Goal: Information Seeking & Learning: Check status

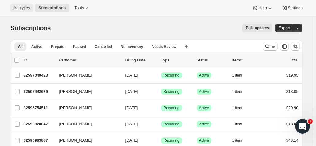
click at [21, 10] on span "Analytics" at bounding box center [22, 8] width 16 height 5
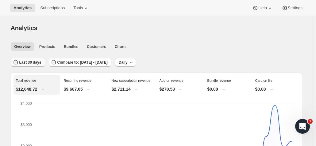
click at [30, 60] on span "Last 30 days" at bounding box center [30, 62] width 22 height 5
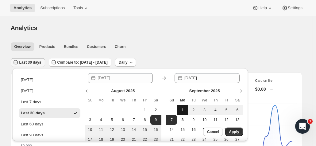
click at [184, 111] on span "1" at bounding box center [183, 109] width 6 height 5
type input "[DATE]"
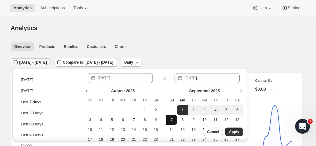
click at [173, 122] on span "7" at bounding box center [172, 119] width 6 height 5
type input "[DATE]"
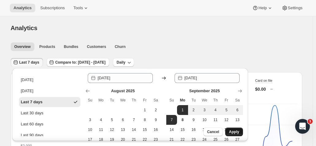
click at [237, 132] on span "Apply" at bounding box center [234, 131] width 10 height 5
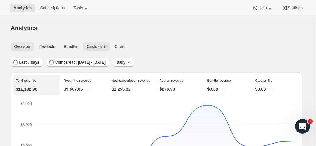
click at [96, 48] on span "Customers" at bounding box center [96, 46] width 19 height 5
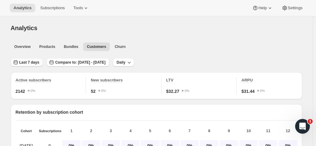
click at [32, 62] on span "Last 7 days" at bounding box center [29, 62] width 20 height 5
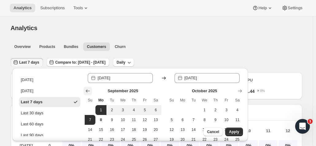
click at [90, 89] on icon "Show previous month, August 2025" at bounding box center [88, 91] width 6 height 6
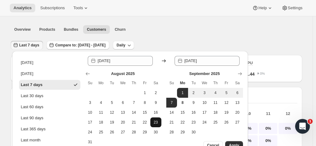
scroll to position [31, 0]
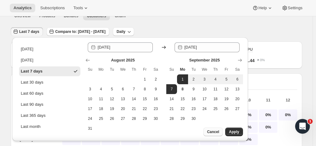
click at [211, 130] on span "Cancel" at bounding box center [213, 131] width 12 height 5
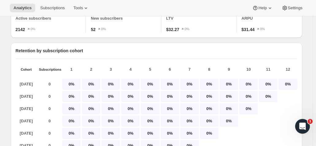
scroll to position [0, 0]
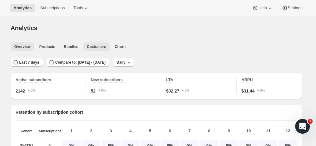
click at [28, 50] on button "Overview" at bounding box center [23, 46] width 24 height 9
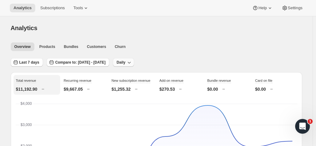
click at [132, 63] on icon "button" at bounding box center [129, 62] width 6 height 6
click at [180, 49] on ul "Overview Products Bundles Customers Churn More views" at bounding box center [155, 46] width 290 height 9
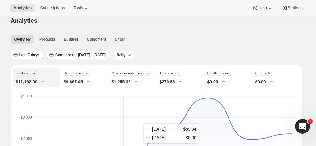
scroll to position [3, 0]
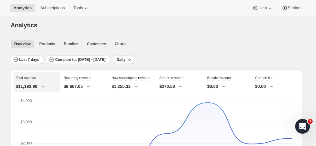
click at [134, 60] on button "Daily" at bounding box center [123, 59] width 21 height 9
click at [145, 81] on span "Weekly" at bounding box center [140, 82] width 13 height 5
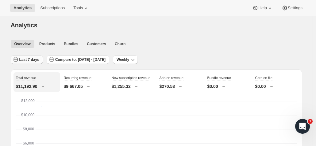
click at [33, 63] on button "Last 7 days" at bounding box center [27, 59] width 32 height 9
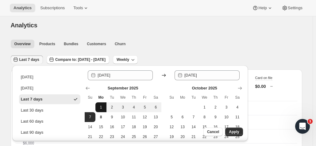
click at [105, 105] on button "1" at bounding box center [100, 107] width 11 height 10
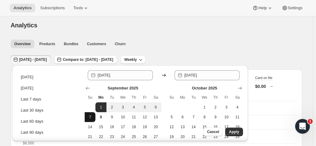
click at [90, 120] on button "7" at bounding box center [90, 117] width 11 height 10
type input "[DATE]"
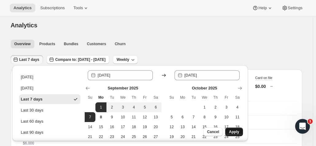
click at [235, 132] on span "Apply" at bounding box center [234, 131] width 10 height 5
